Goal: Understand process/instructions: Learn how to perform a task or action

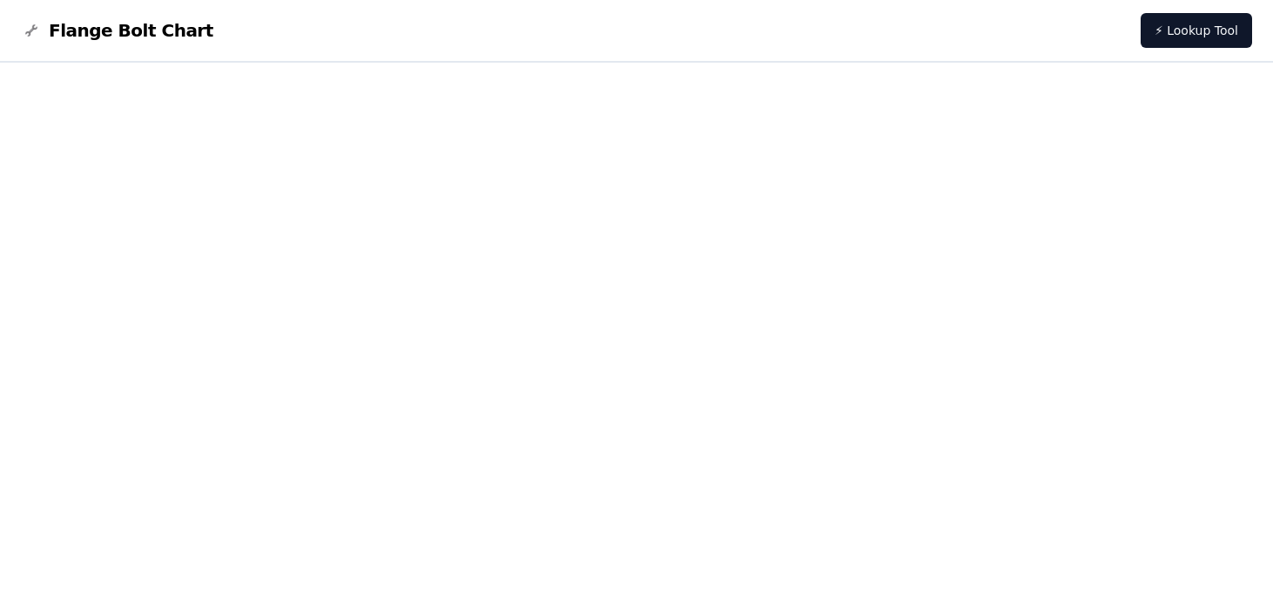
scroll to position [1458, 0]
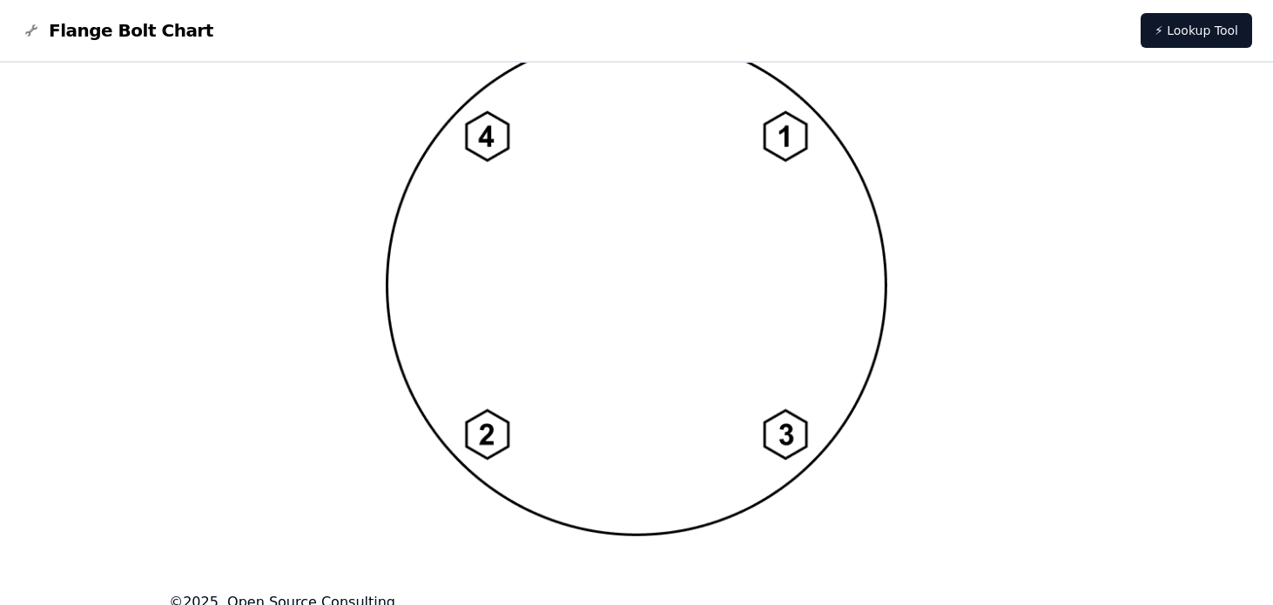
click at [818, 384] on img at bounding box center [637, 285] width 502 height 503
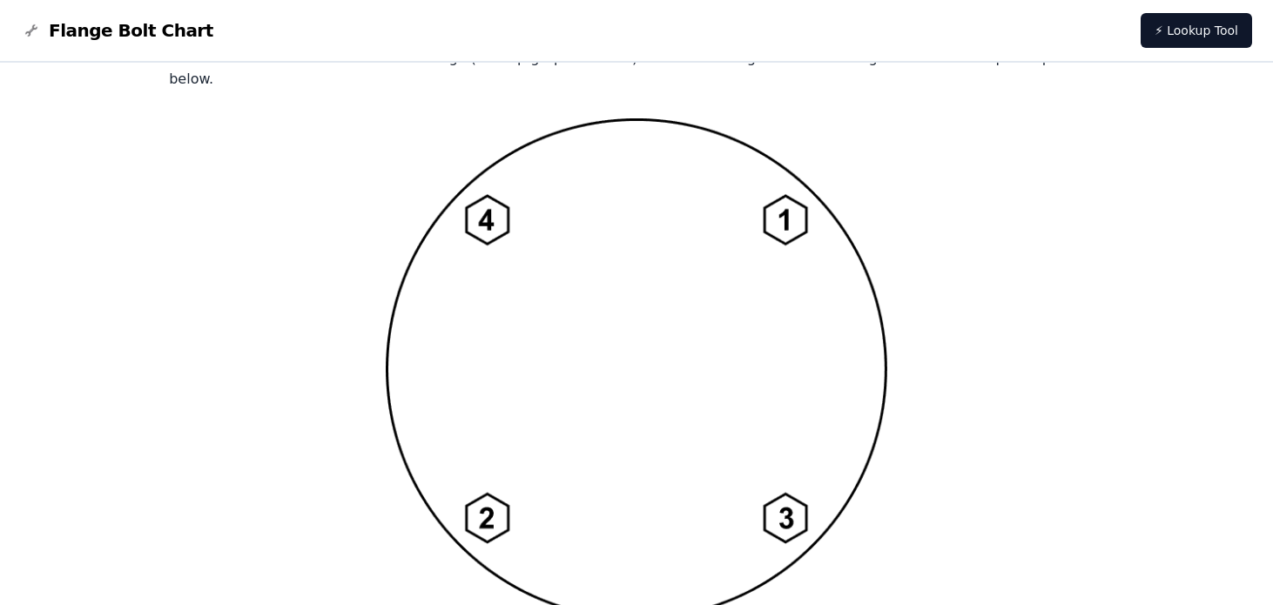
scroll to position [1284, 0]
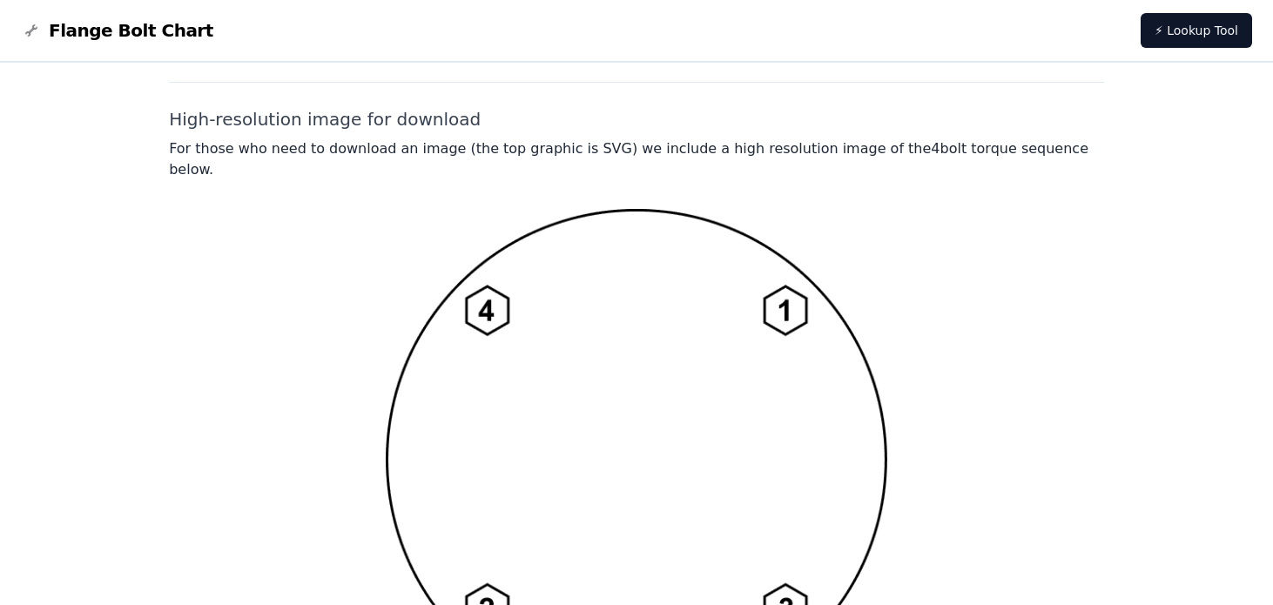
drag, startPoint x: 610, startPoint y: 193, endPoint x: 661, endPoint y: 477, distance: 289.4
click at [661, 477] on img at bounding box center [637, 459] width 502 height 503
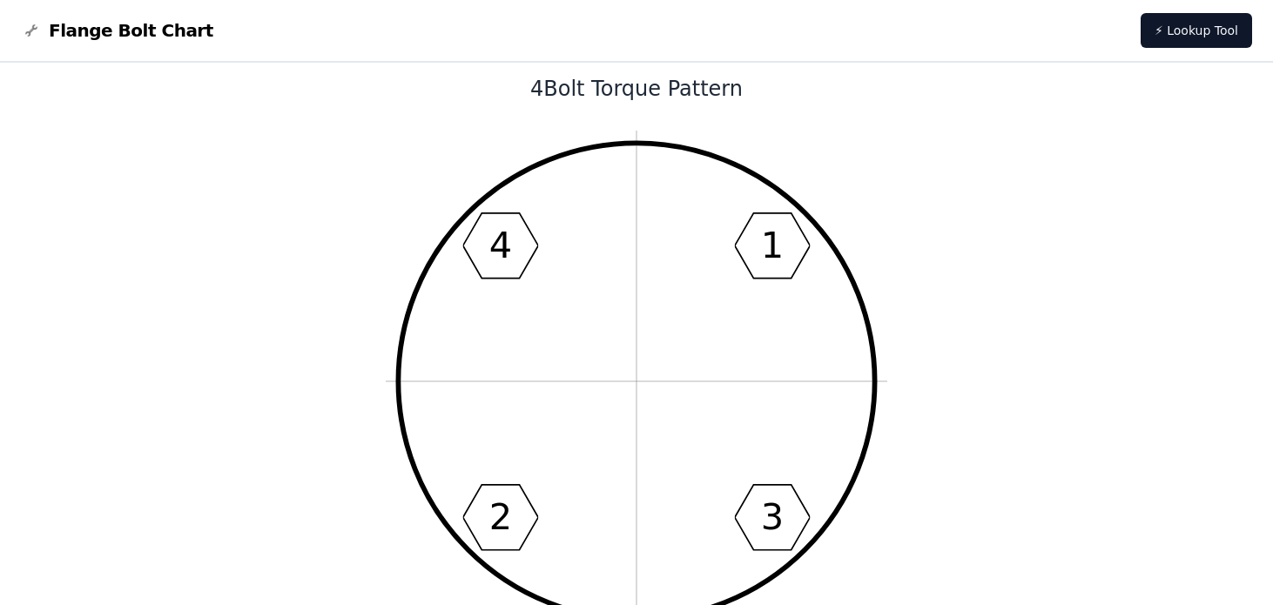
scroll to position [0, 0]
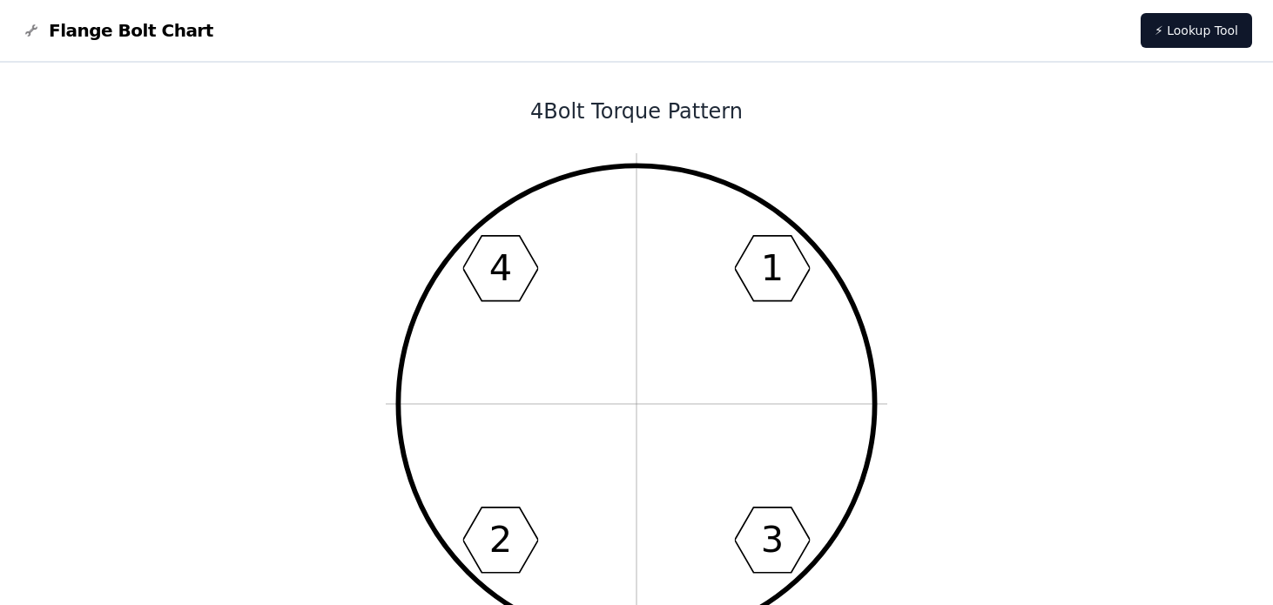
click at [726, 201] on icon "1 3 2 4" at bounding box center [637, 404] width 502 height 502
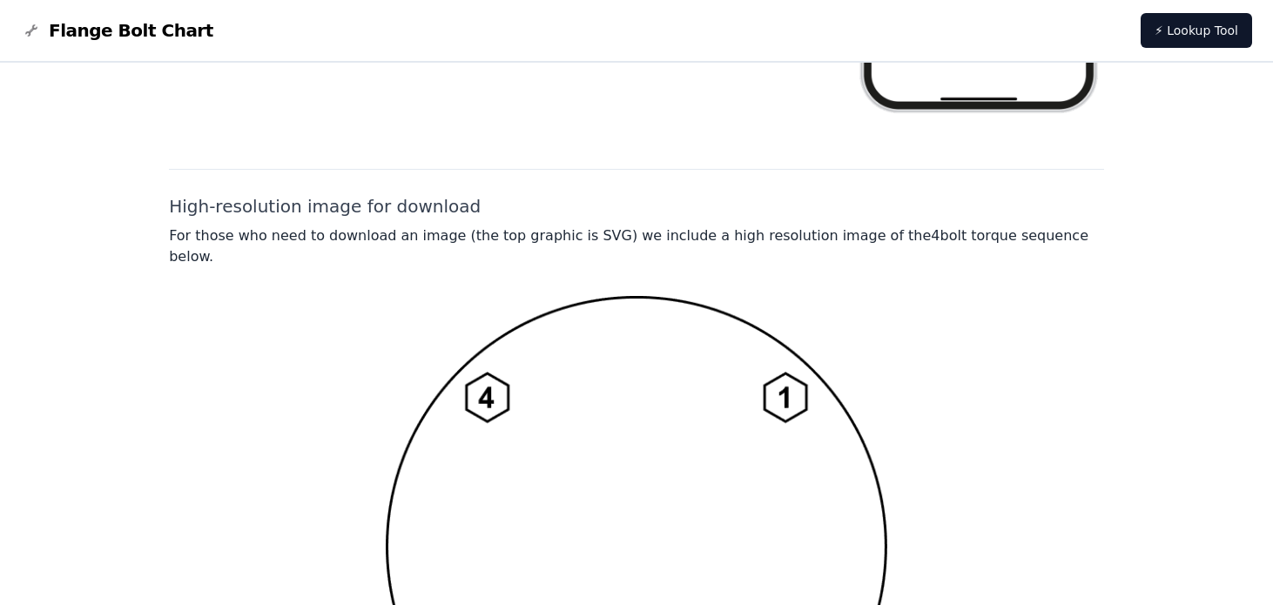
scroll to position [1219, 0]
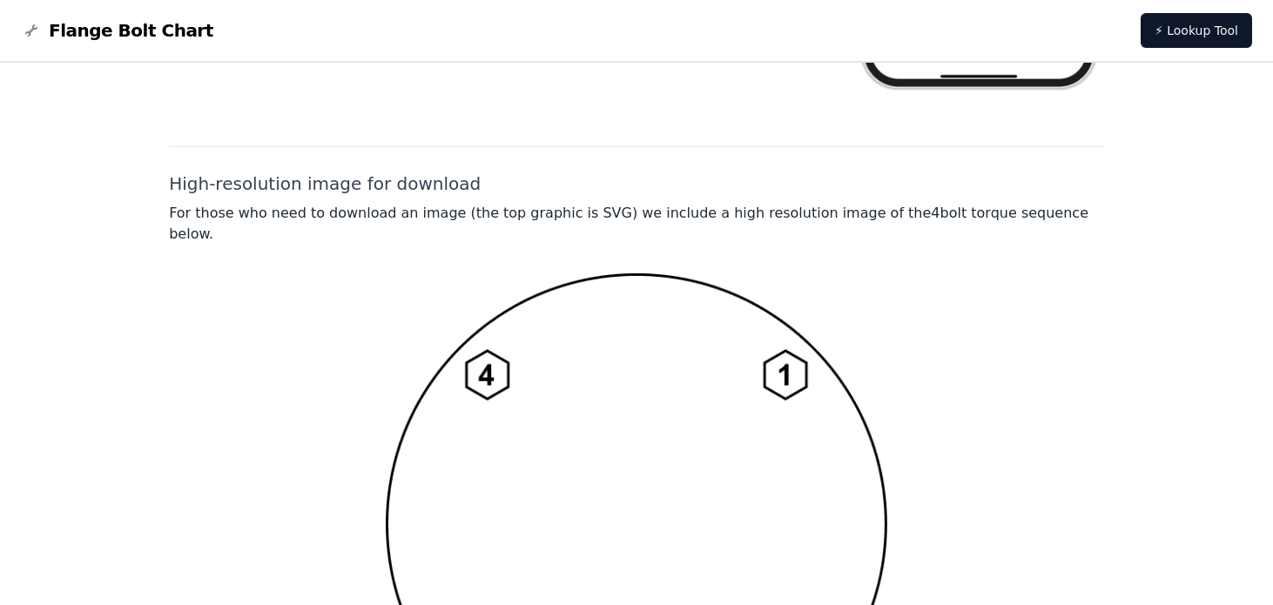
click at [739, 280] on img at bounding box center [637, 524] width 502 height 503
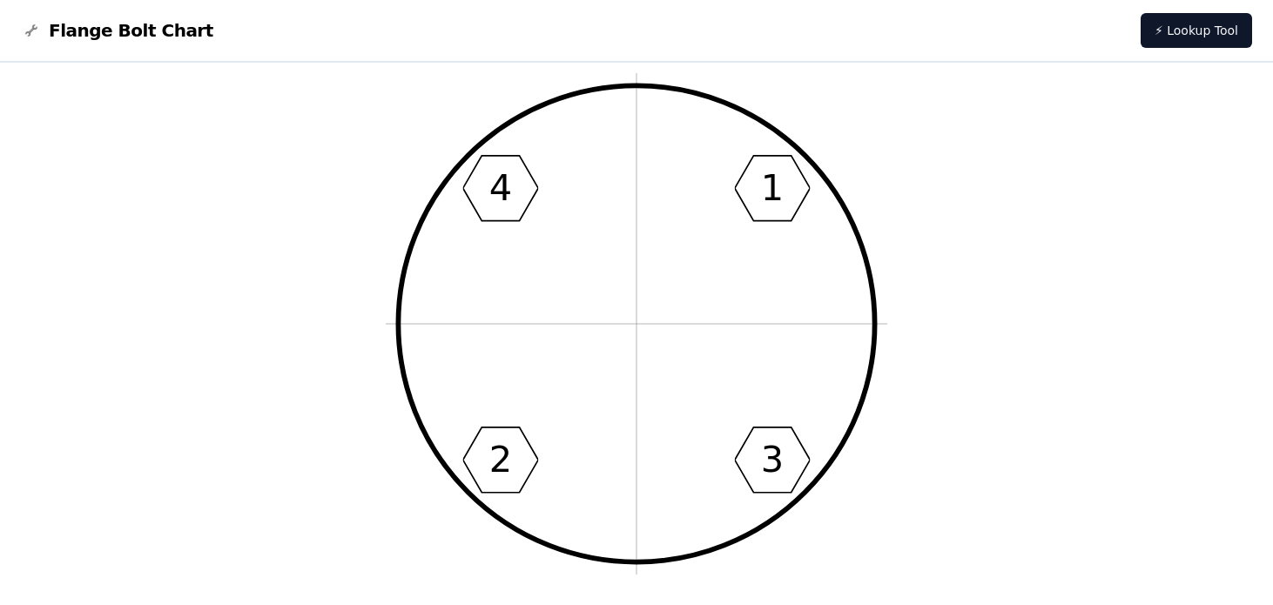
scroll to position [0, 0]
